Goal: Information Seeking & Learning: Learn about a topic

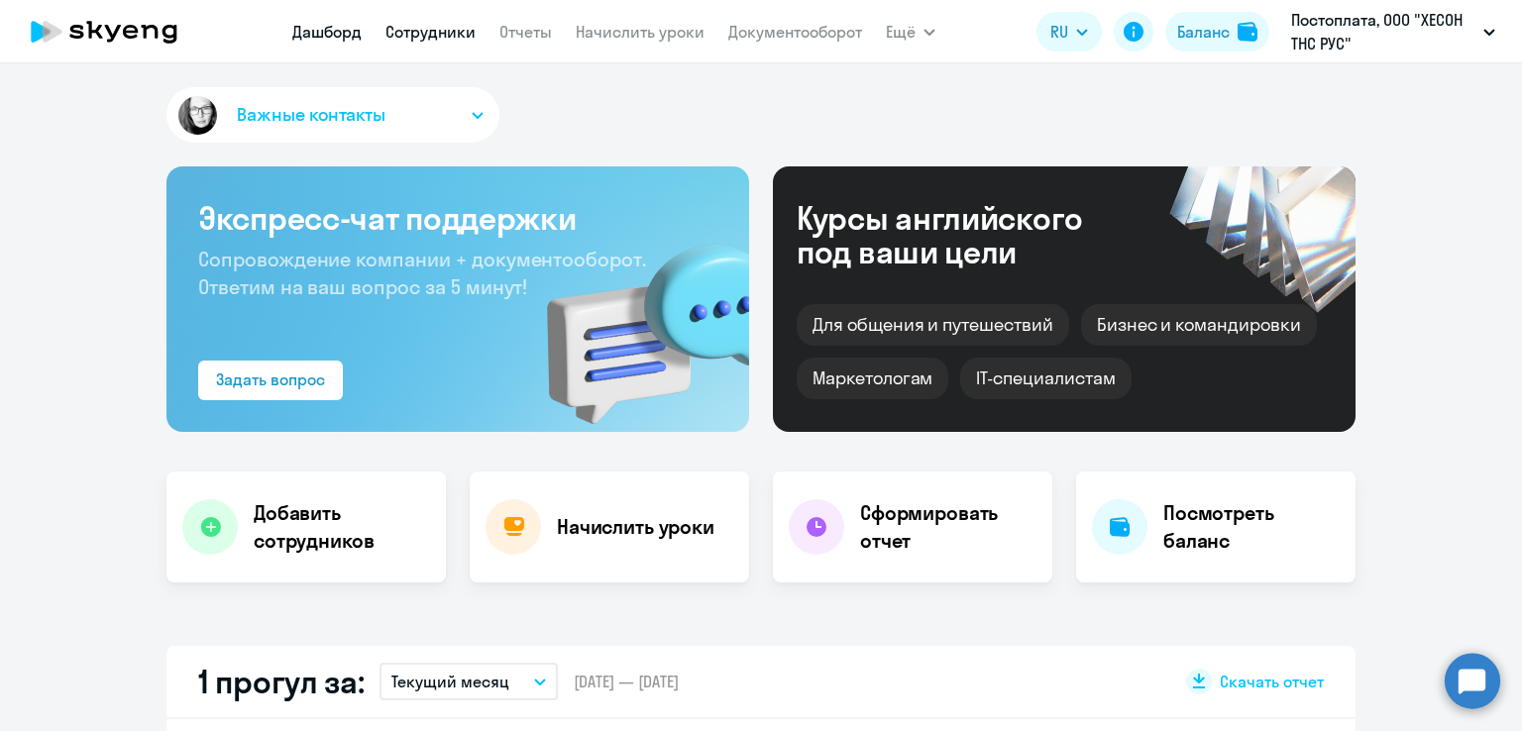
click at [436, 37] on link "Сотрудники" at bounding box center [431, 32] width 90 height 20
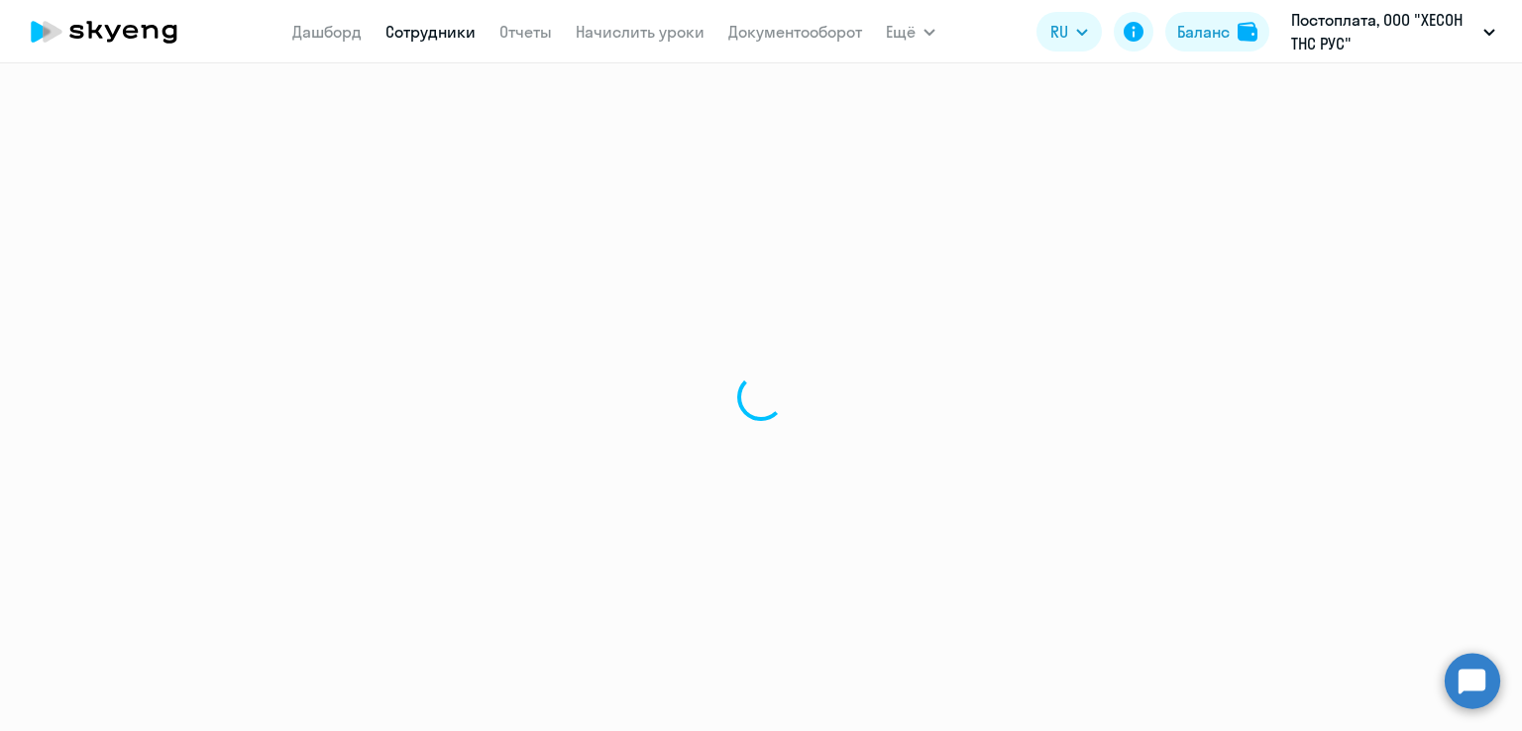
select select "30"
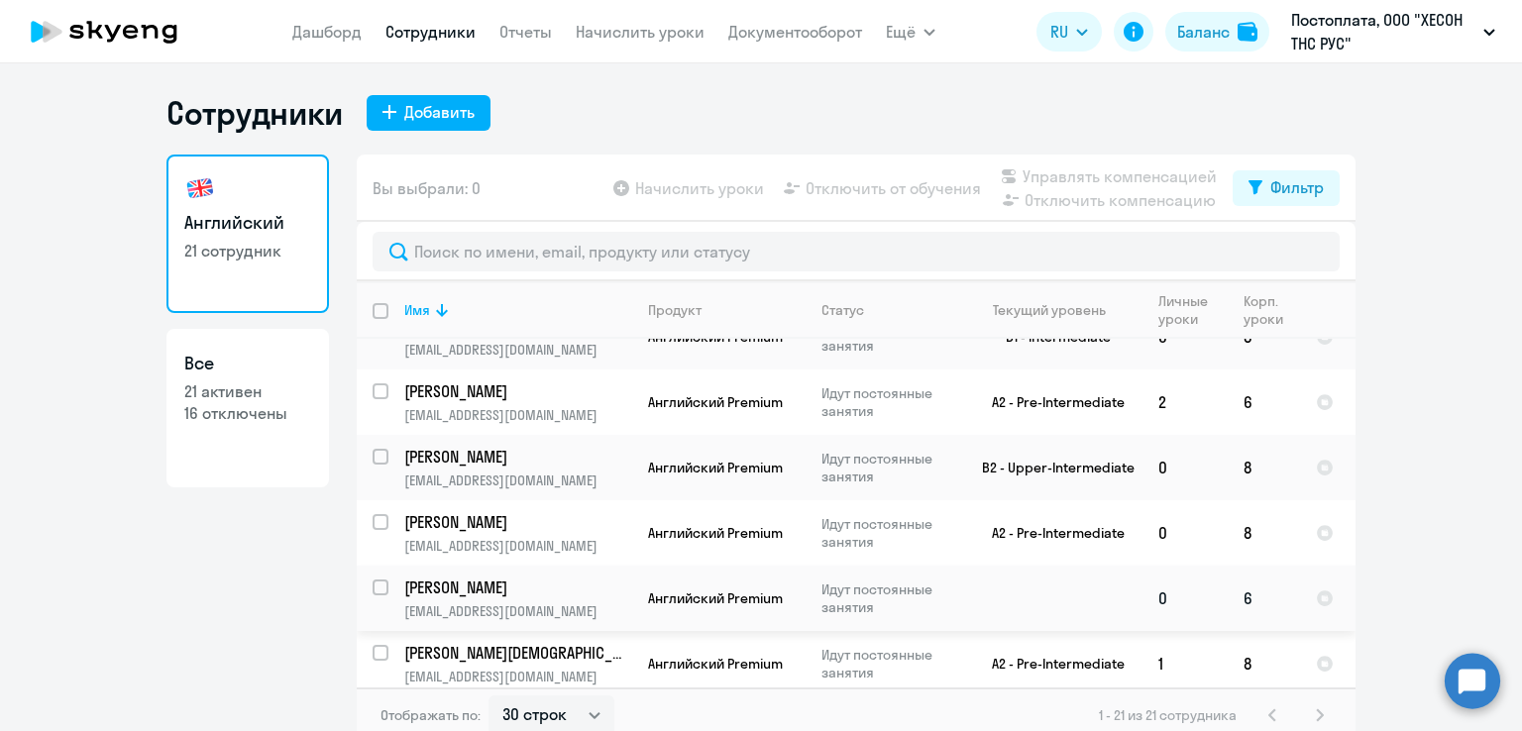
scroll to position [12, 0]
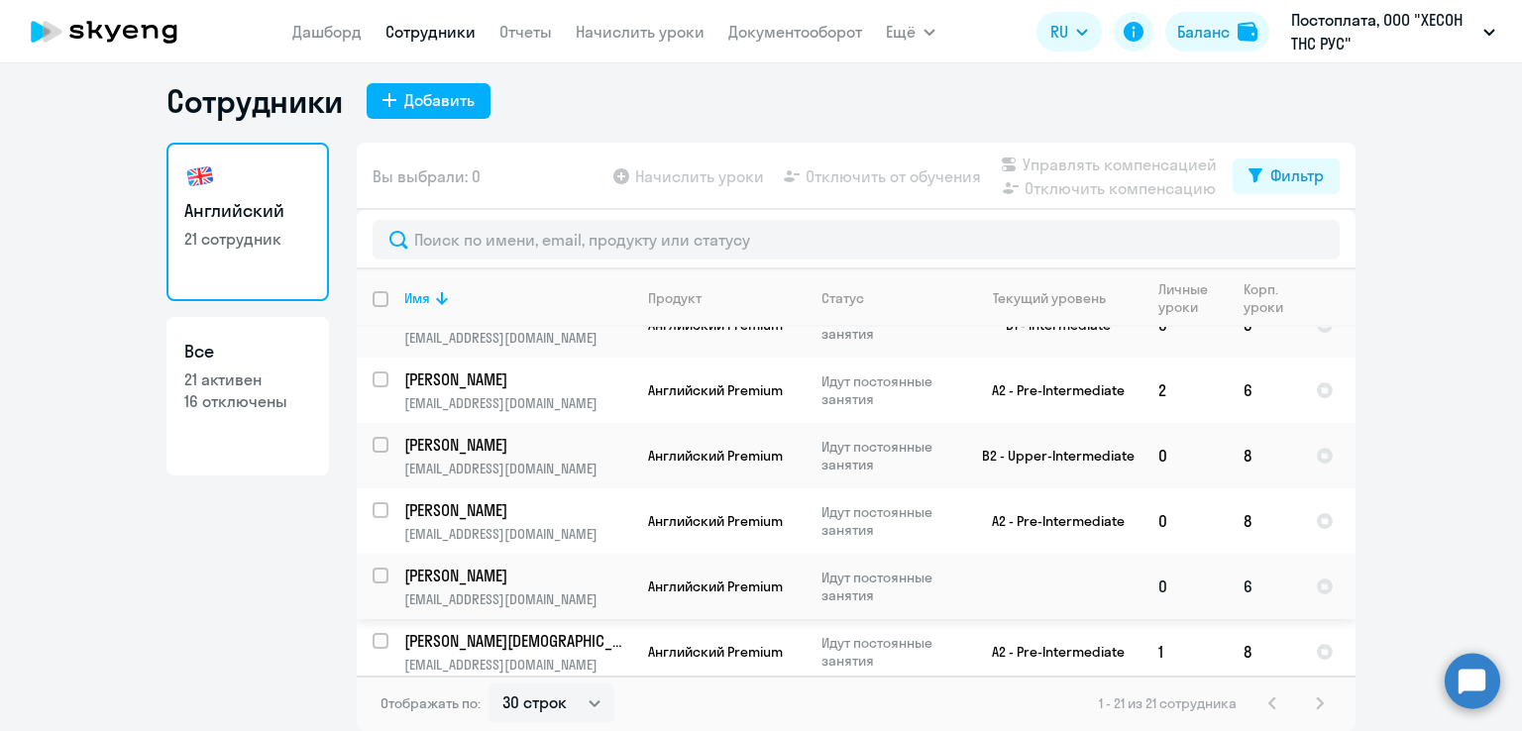
click at [539, 565] on p "[PERSON_NAME]" at bounding box center [516, 576] width 224 height 22
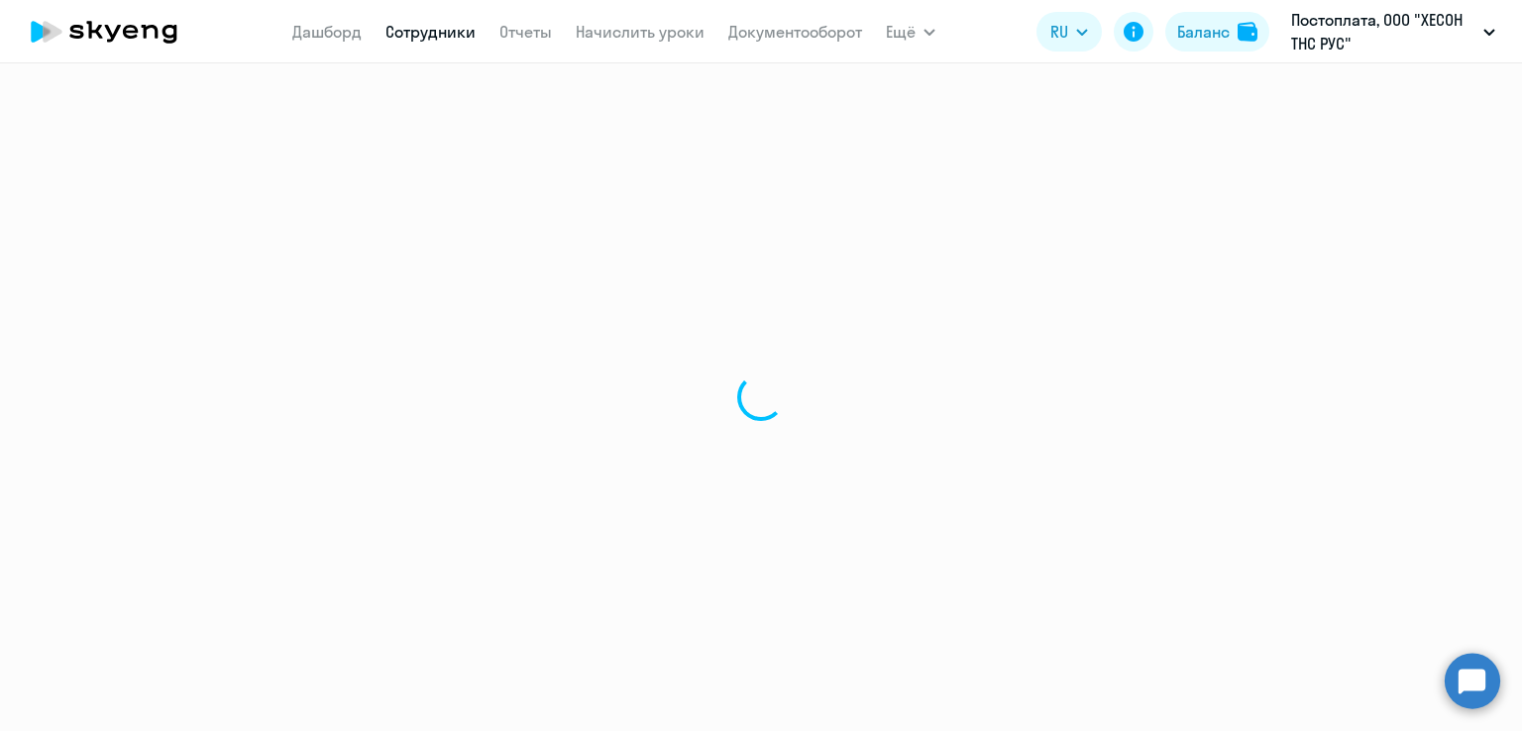
select select "english"
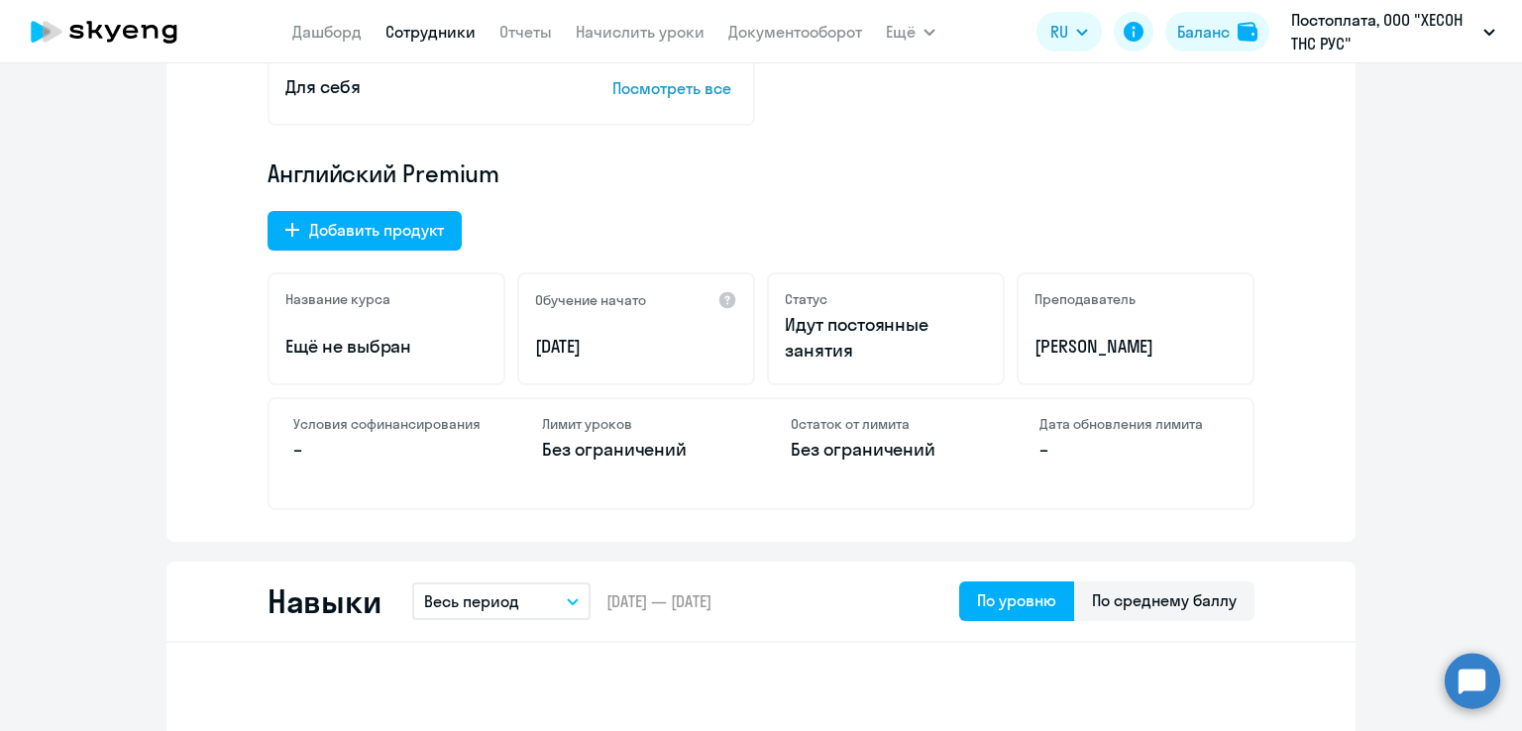
scroll to position [595, 0]
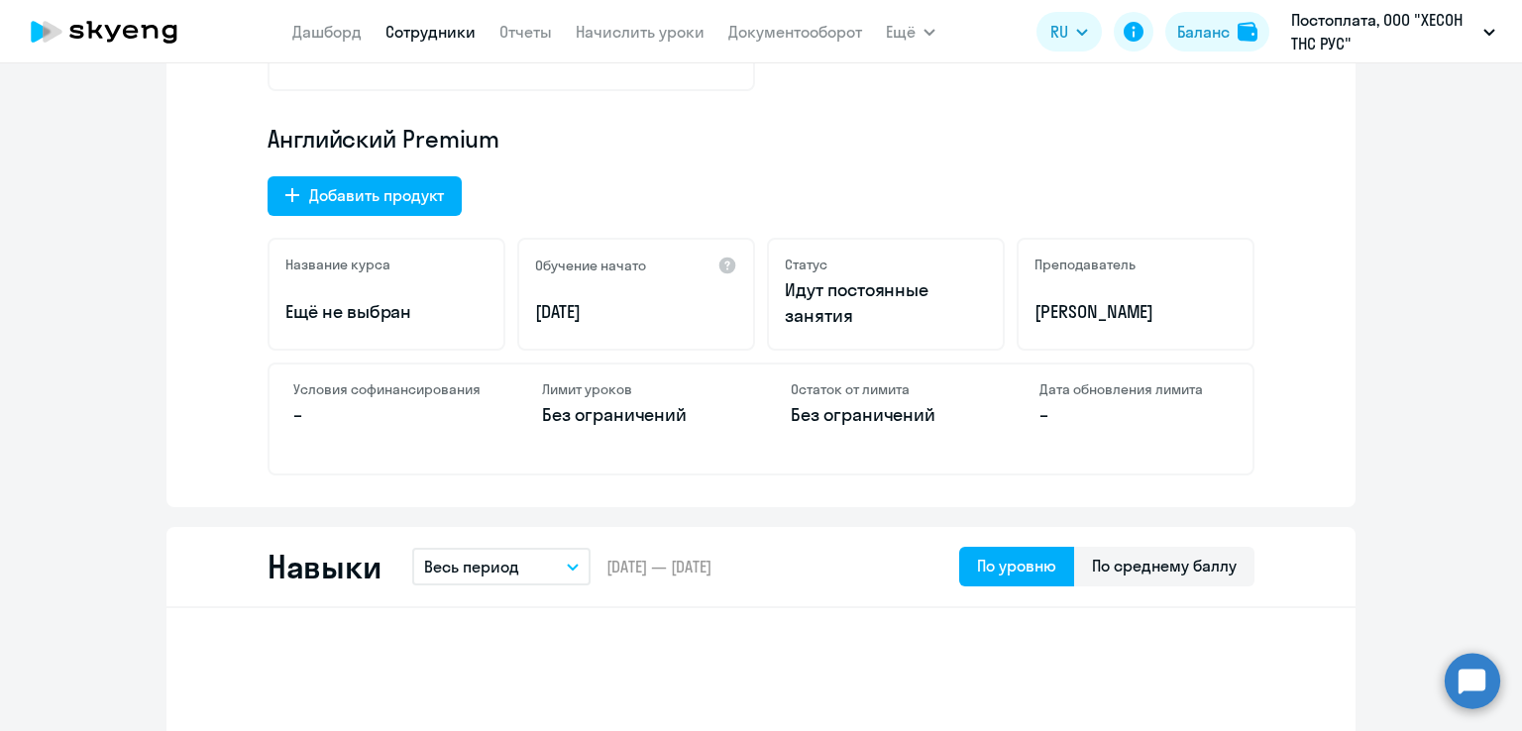
click at [1089, 278] on div "Преподаватель [PERSON_NAME]" at bounding box center [1136, 294] width 238 height 113
drag, startPoint x: 1160, startPoint y: 313, endPoint x: 1256, endPoint y: 313, distance: 96.1
click at [1256, 313] on div "Мало данных, чтобы оценить прогресс Пройдено – До повышения уровня – Время разг…" at bounding box center [761, 150] width 1189 height 716
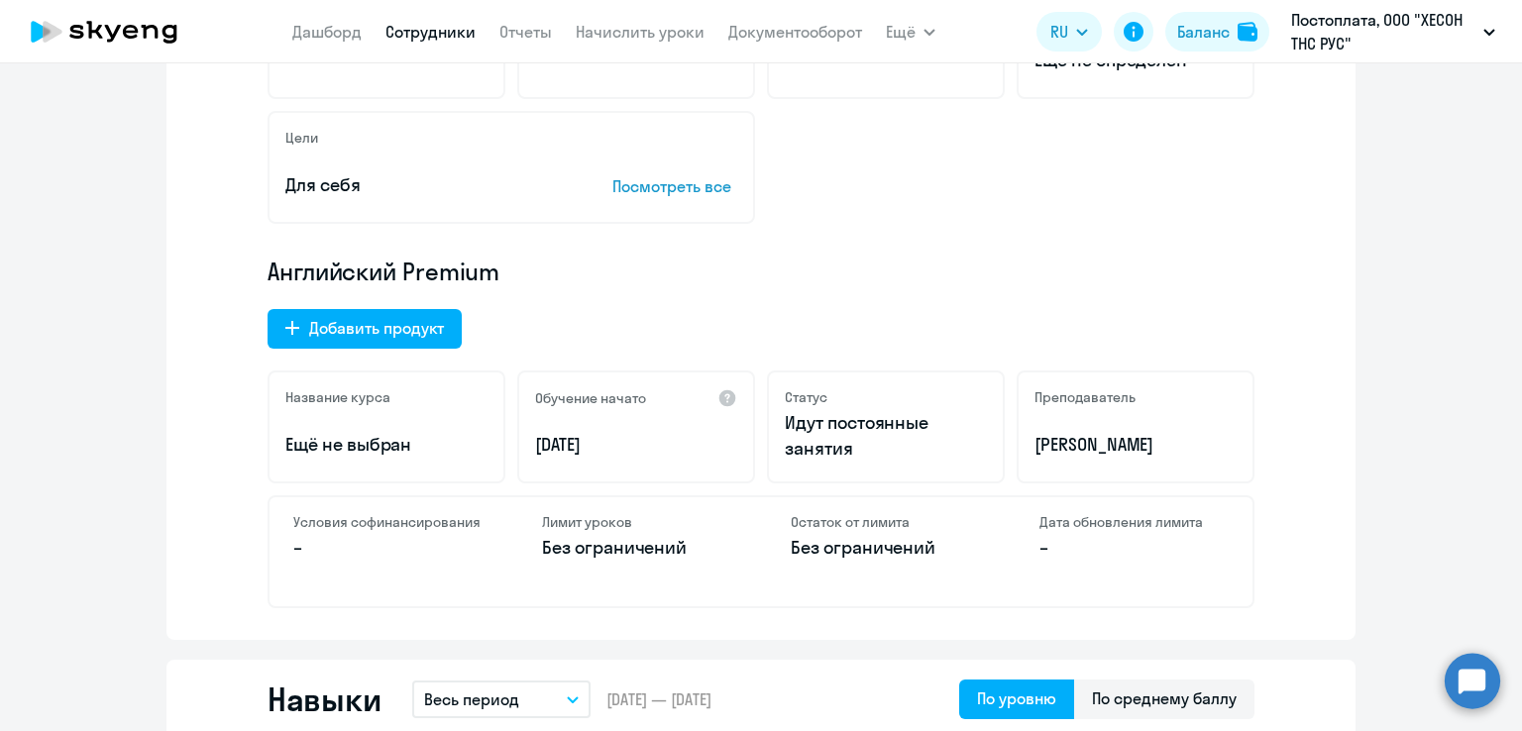
scroll to position [496, 0]
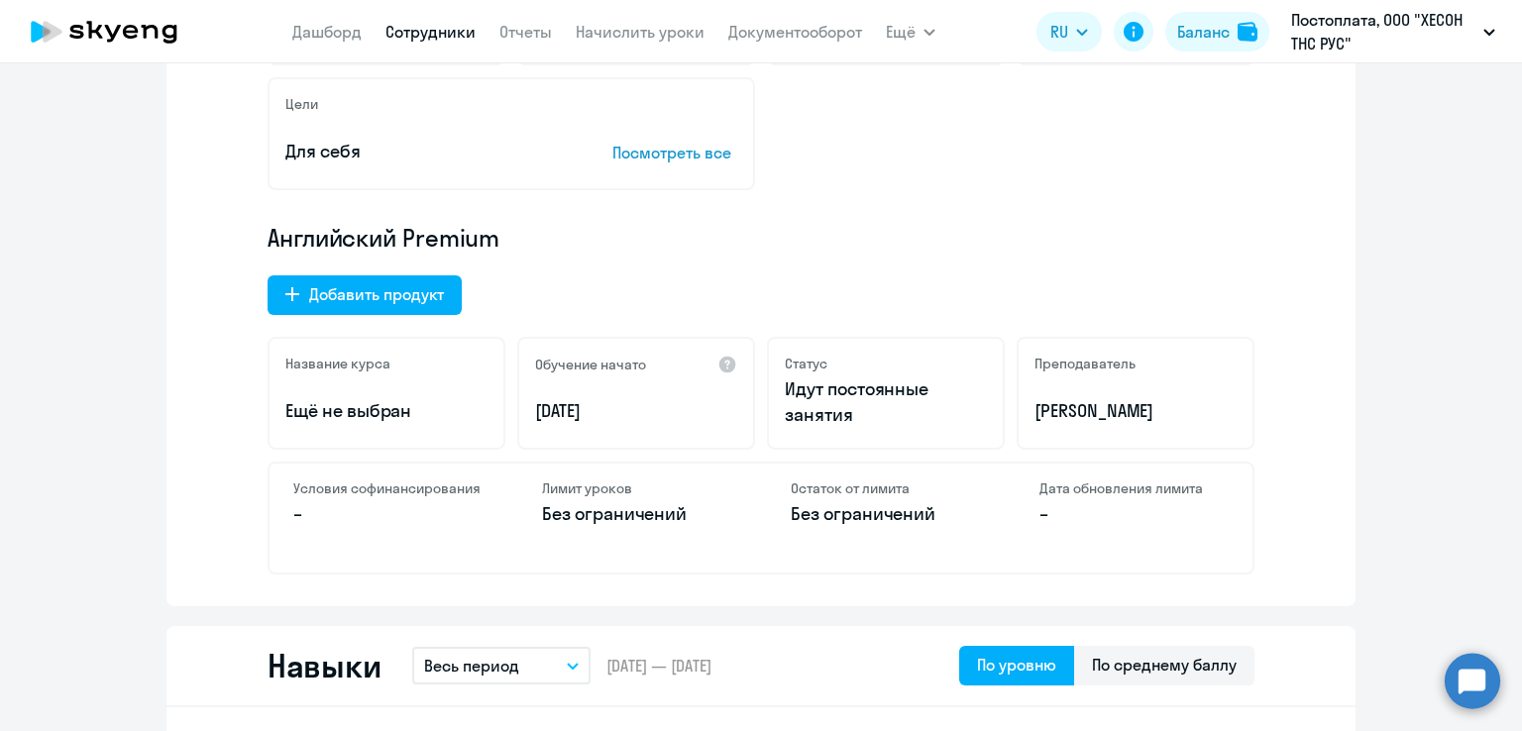
drag, startPoint x: 1164, startPoint y: 409, endPoint x: 1179, endPoint y: 409, distance: 15.9
click at [1179, 409] on p "[PERSON_NAME]" at bounding box center [1136, 411] width 202 height 26
click at [1070, 386] on div "[PERSON_NAME]" at bounding box center [1122, 363] width 147 height 56
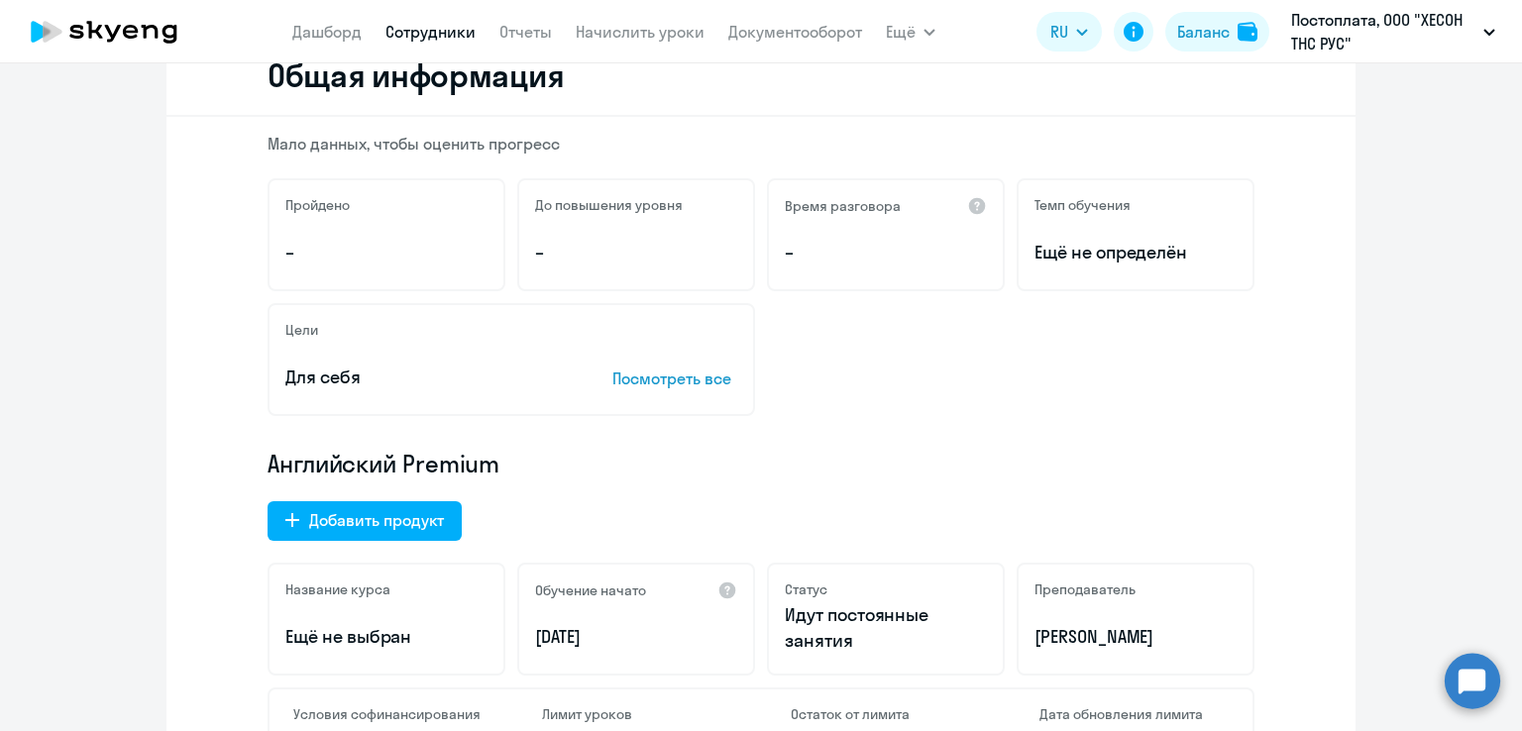
scroll to position [0, 0]
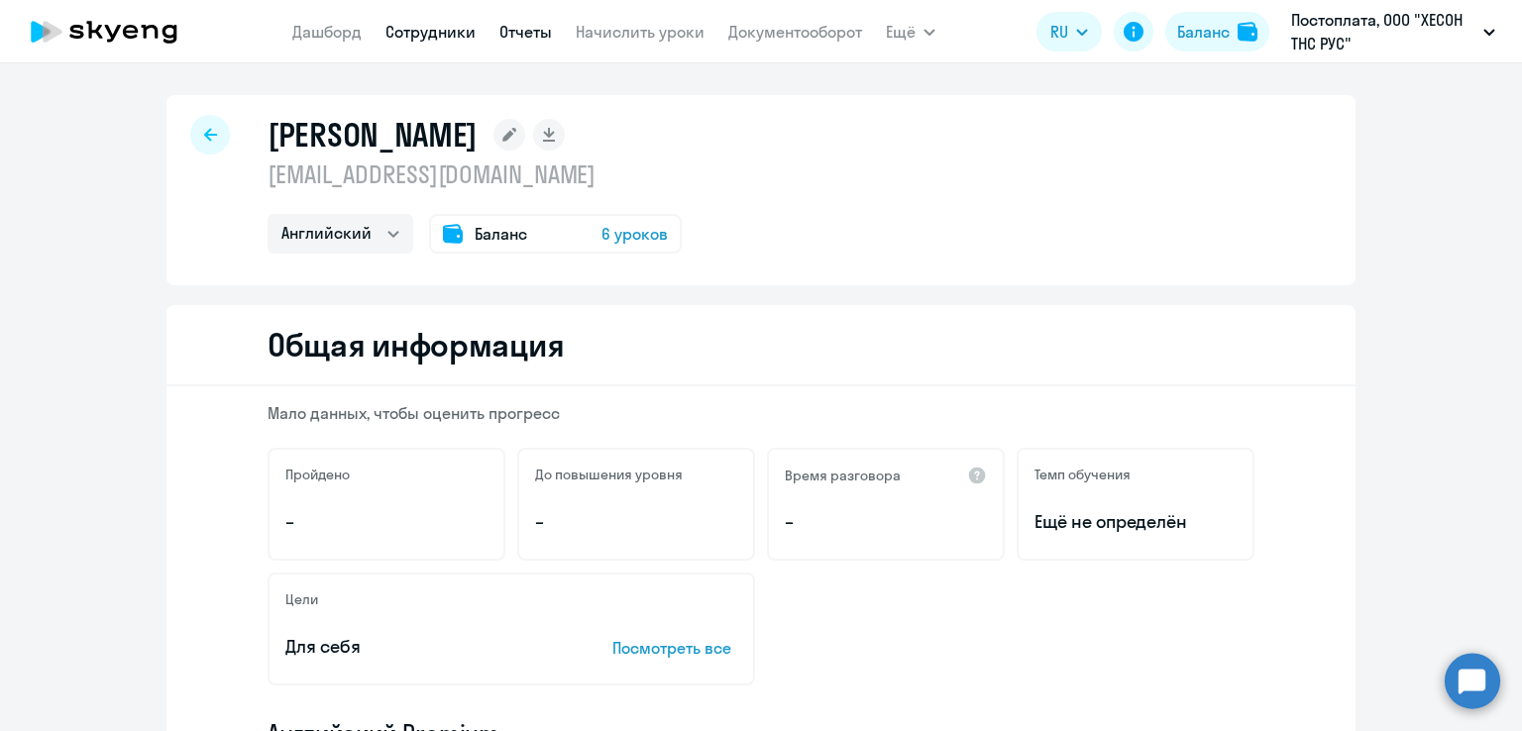
click at [519, 30] on link "Отчеты" at bounding box center [526, 32] width 53 height 20
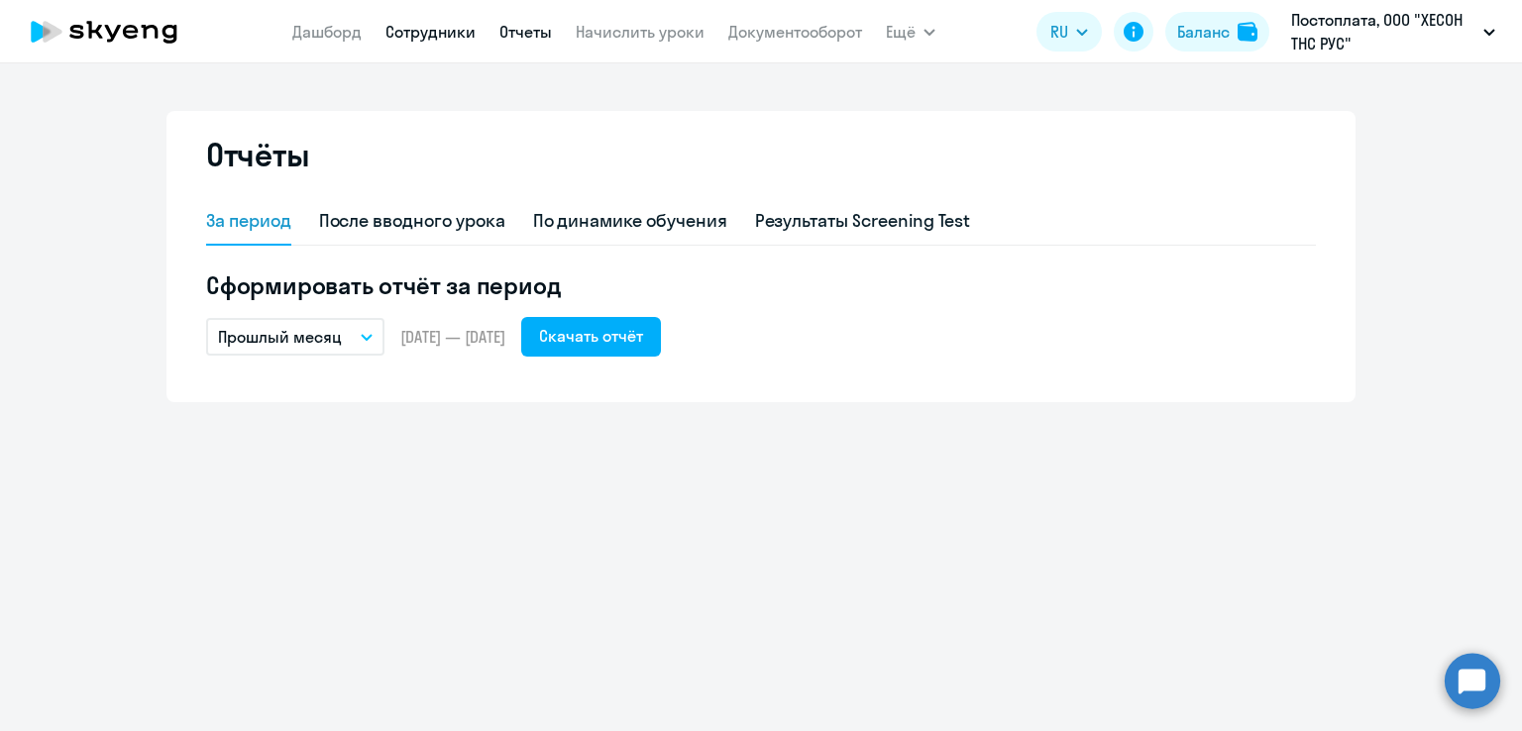
click at [442, 34] on link "Сотрудники" at bounding box center [431, 32] width 90 height 20
select select "30"
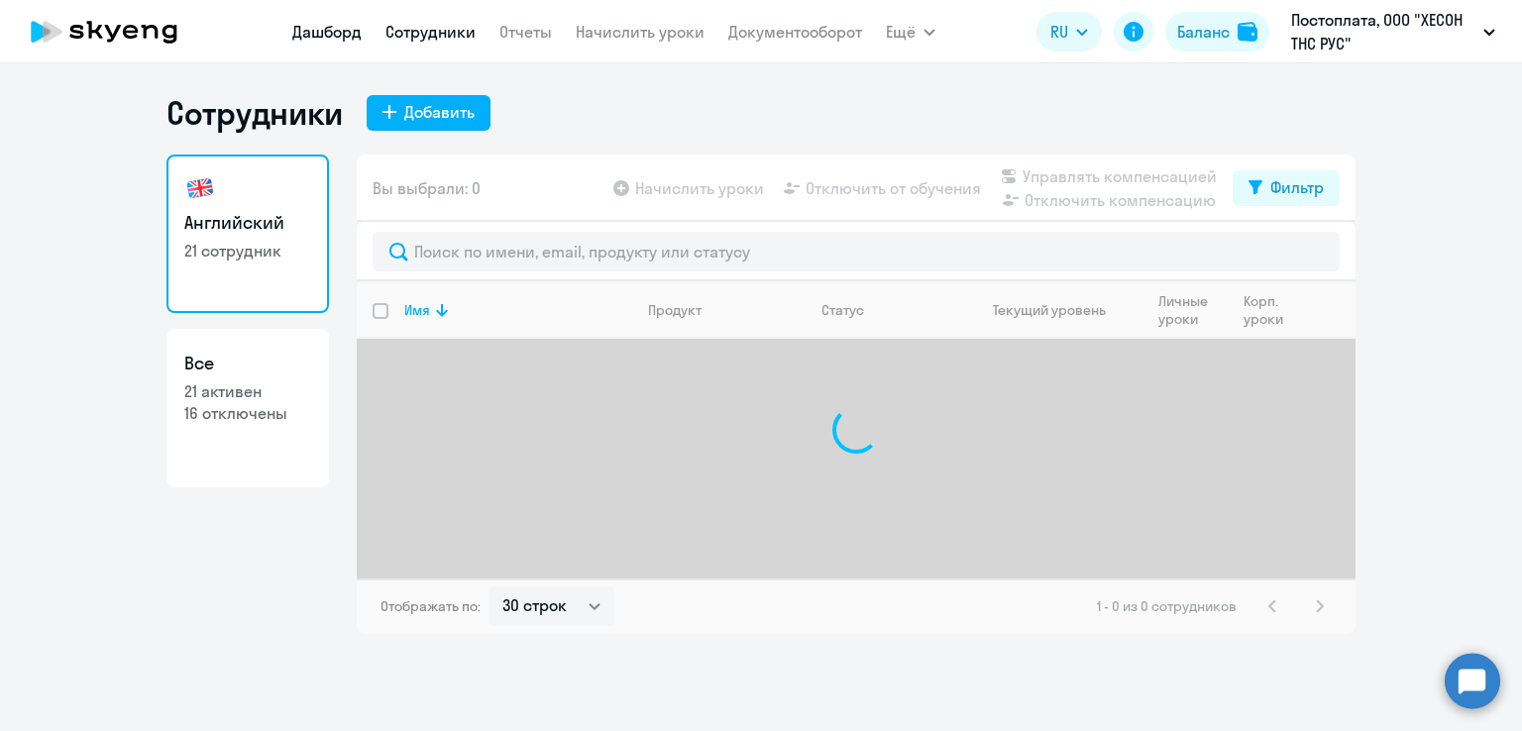
click at [317, 29] on link "Дашборд" at bounding box center [326, 32] width 69 height 20
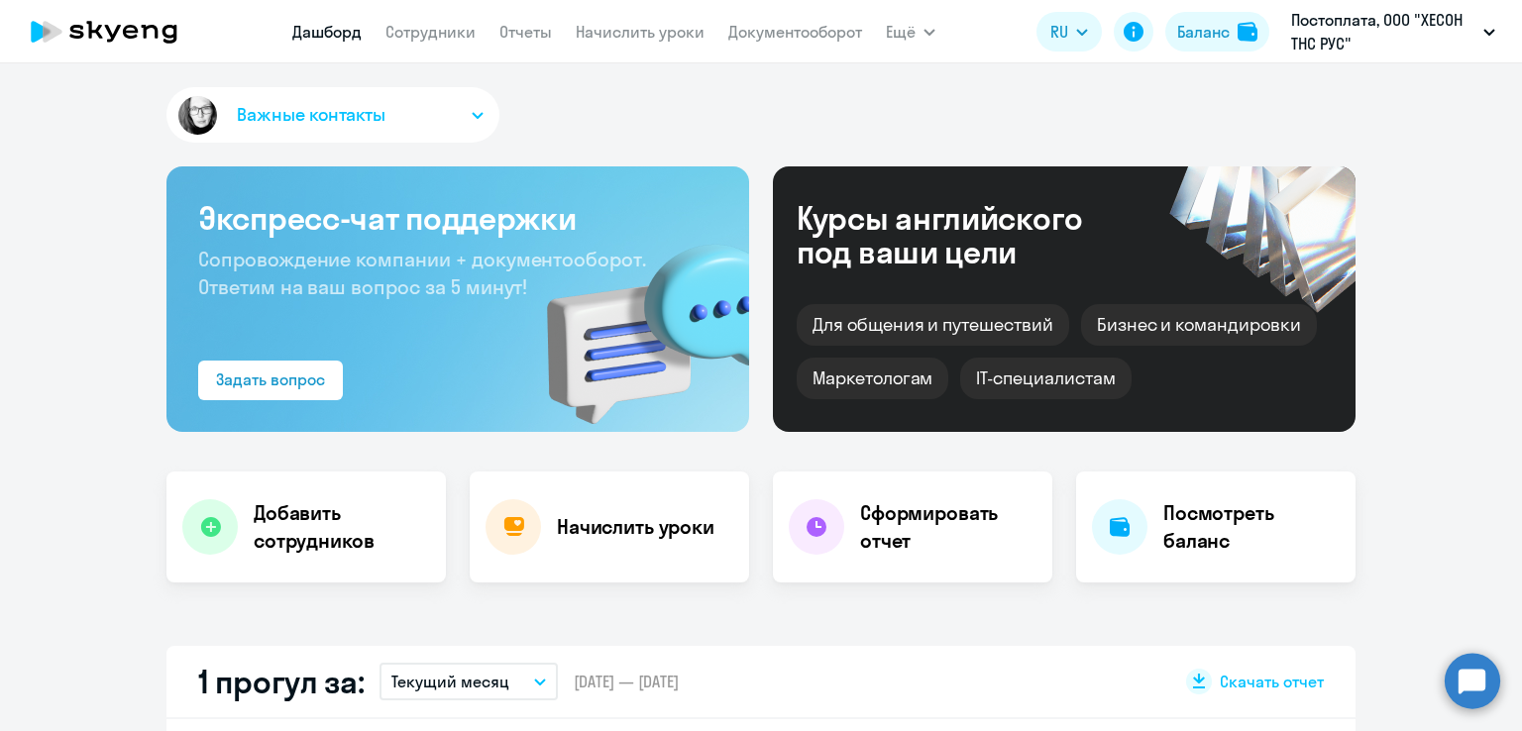
select select "30"
click at [466, 37] on link "Сотрудники" at bounding box center [431, 32] width 90 height 20
select select "30"
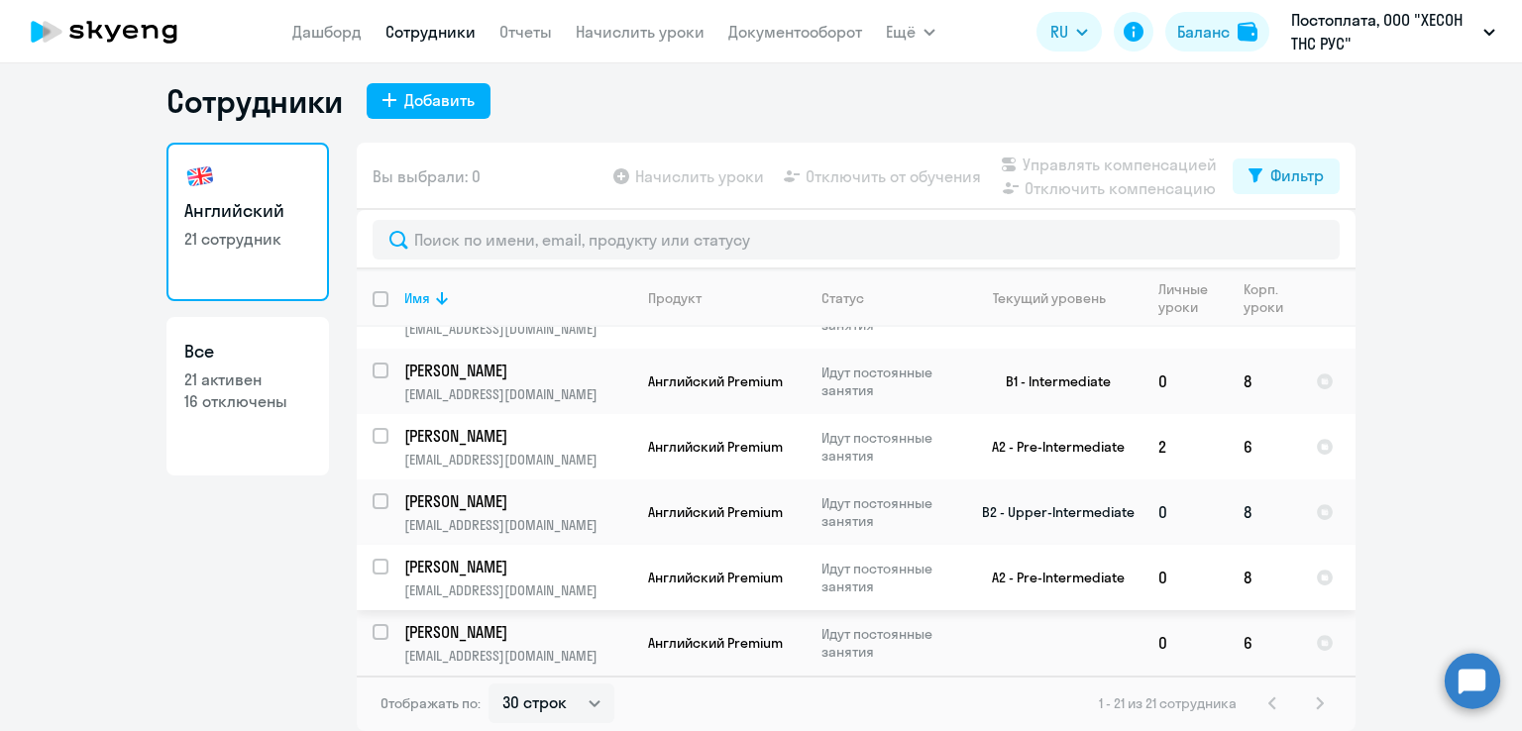
scroll to position [1034, 0]
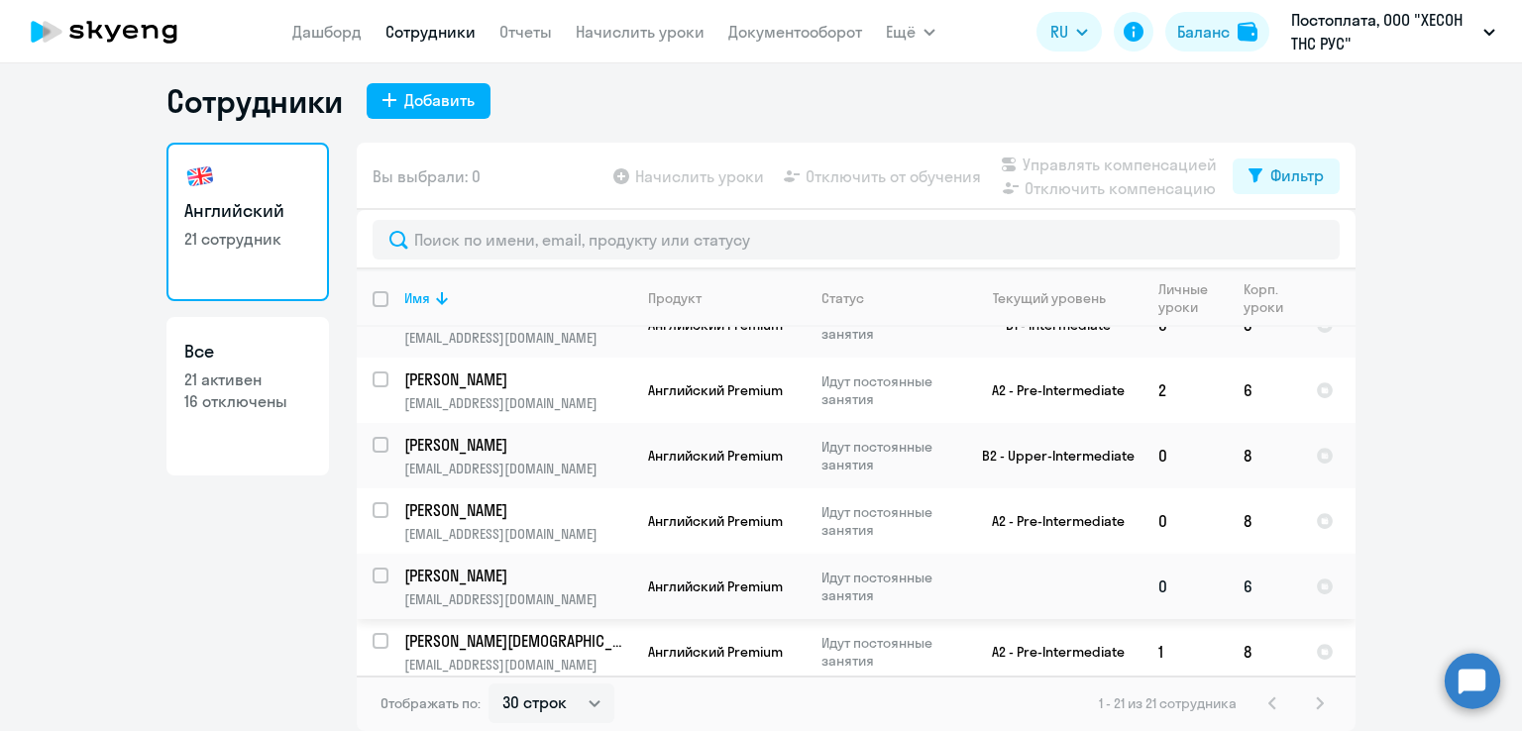
click at [456, 569] on p "[PERSON_NAME]" at bounding box center [516, 576] width 224 height 22
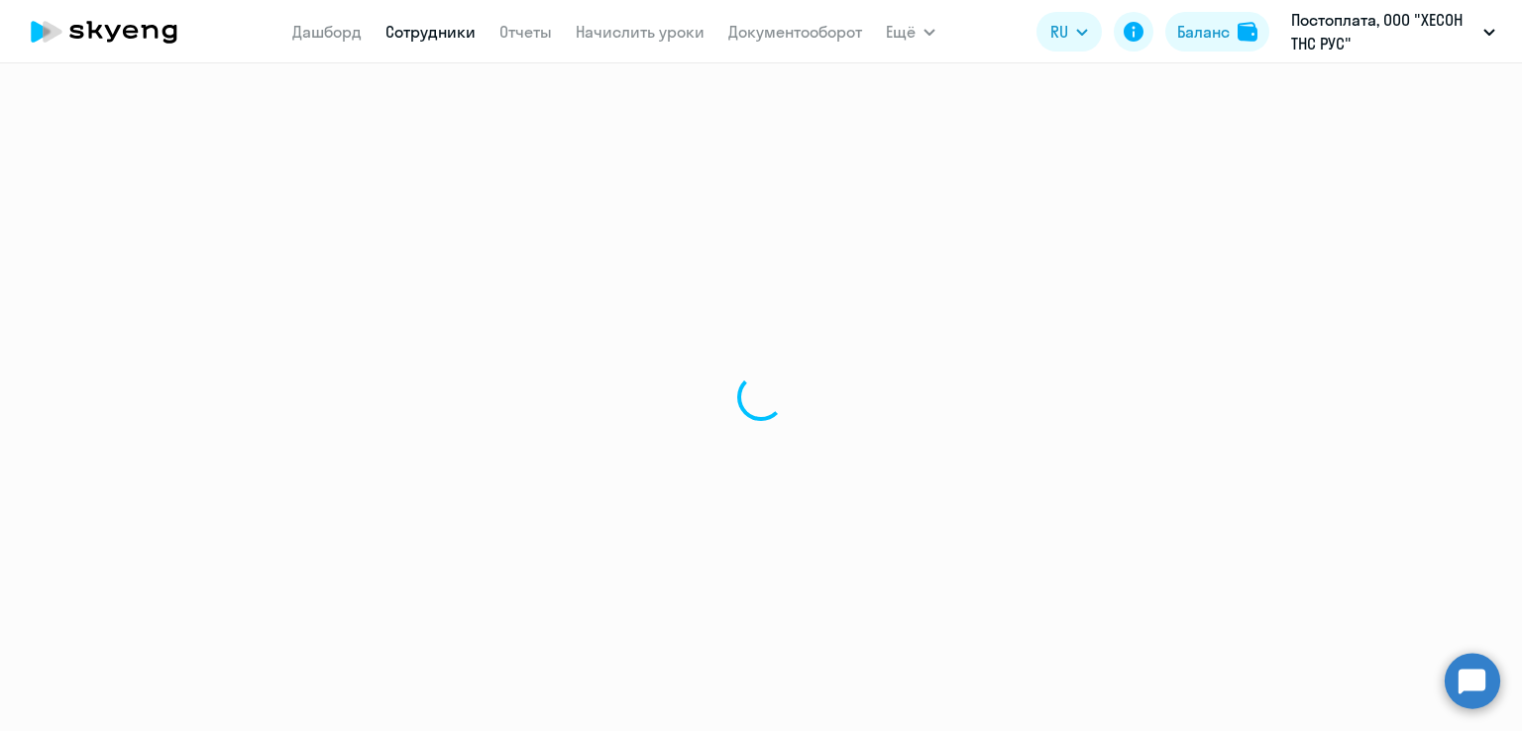
select select "english"
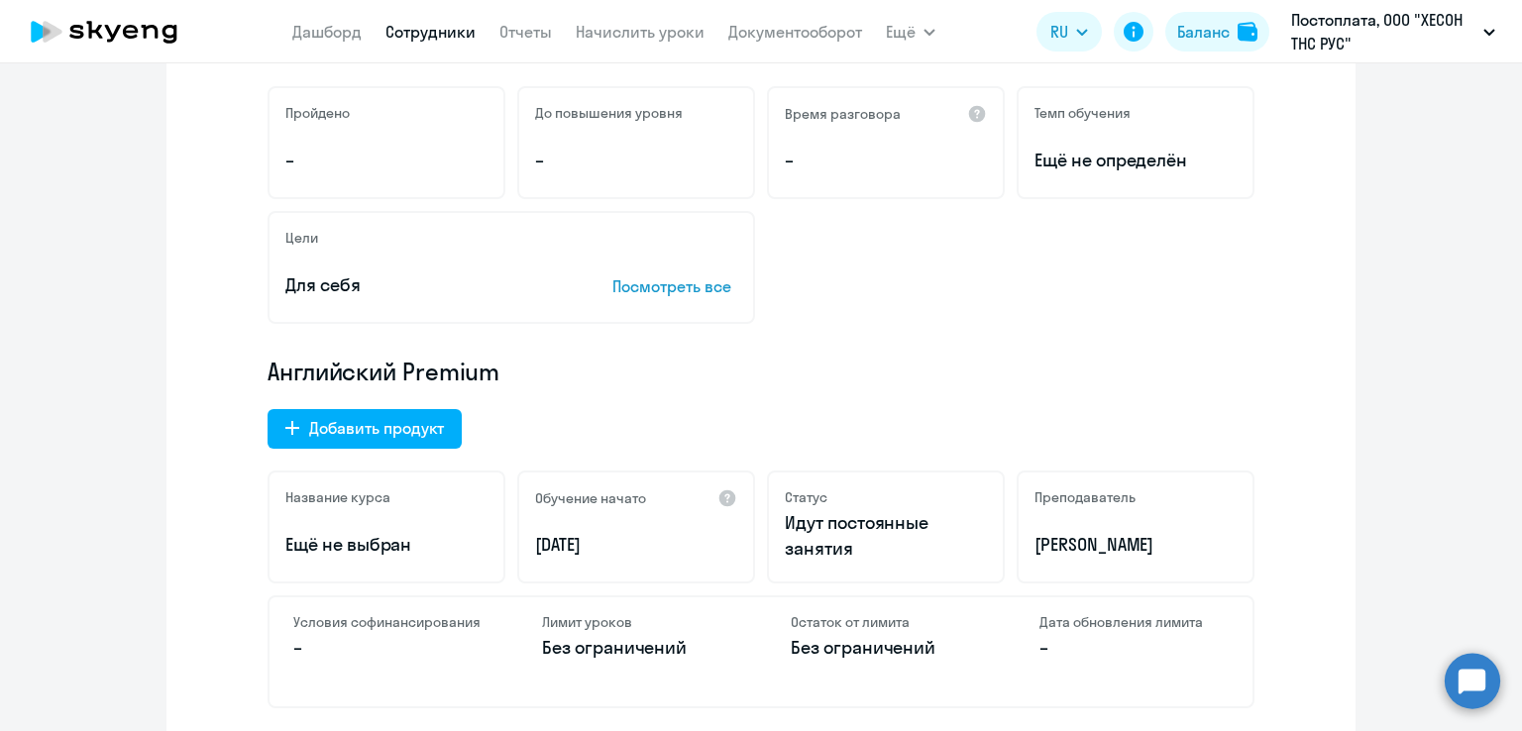
scroll to position [396, 0]
